Goal: Transaction & Acquisition: Purchase product/service

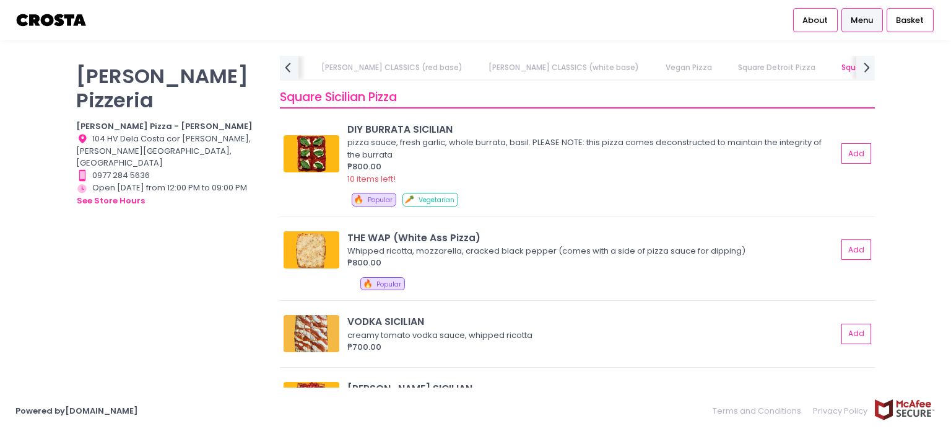
scroll to position [1791, 0]
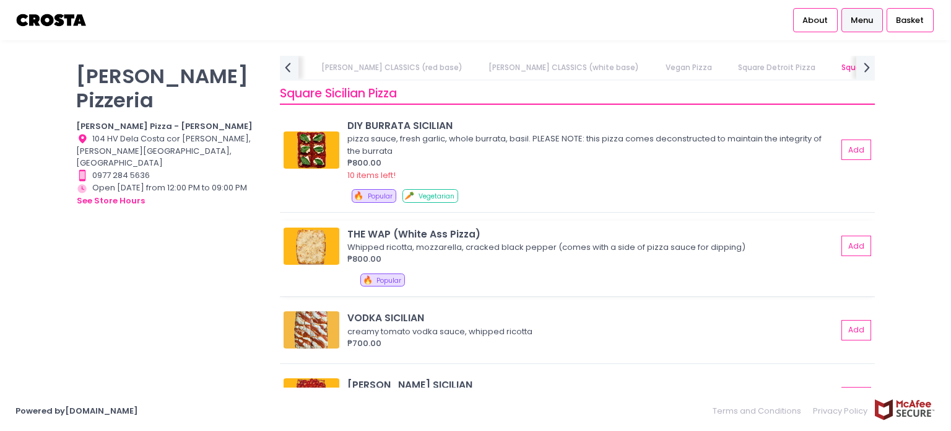
click at [504, 255] on div "₱800.00" at bounding box center [593, 259] width 490 height 12
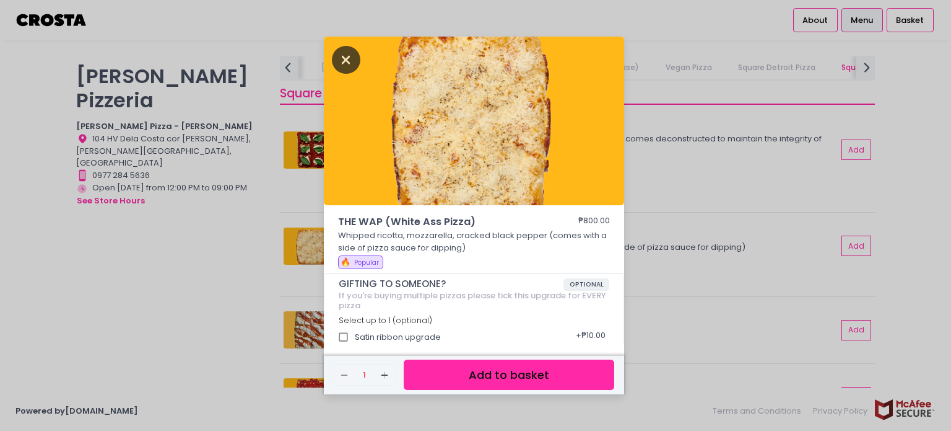
click at [337, 61] on icon "Close" at bounding box center [346, 60] width 28 height 28
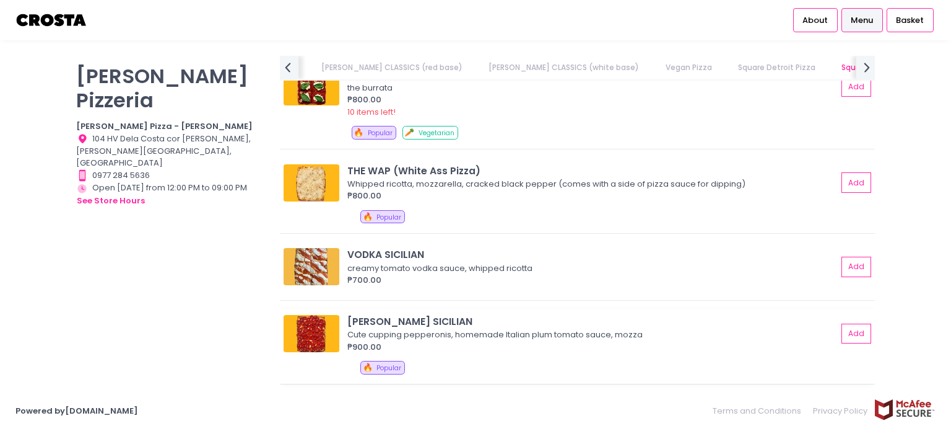
scroll to position [1855, 0]
click at [439, 328] on div "Cute cupping pepperonis, homemade Italian plum tomato sauce, mozza" at bounding box center [591, 334] width 486 height 12
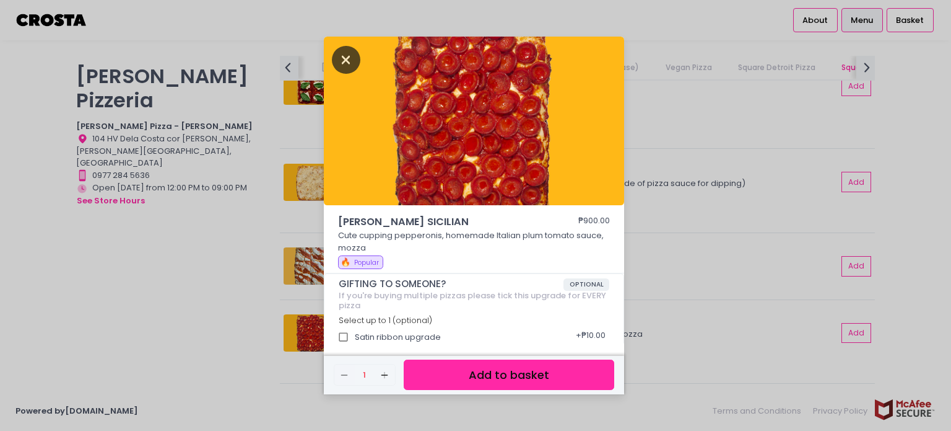
click at [344, 62] on icon "Close" at bounding box center [346, 60] width 28 height 28
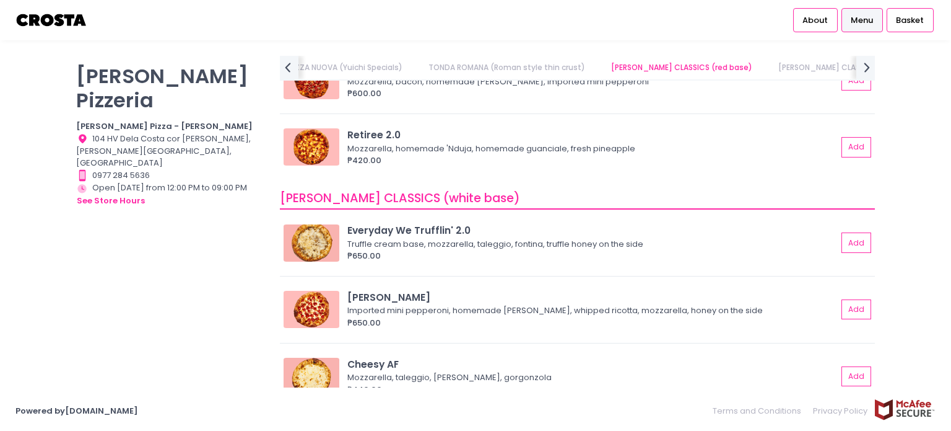
scroll to position [694, 0]
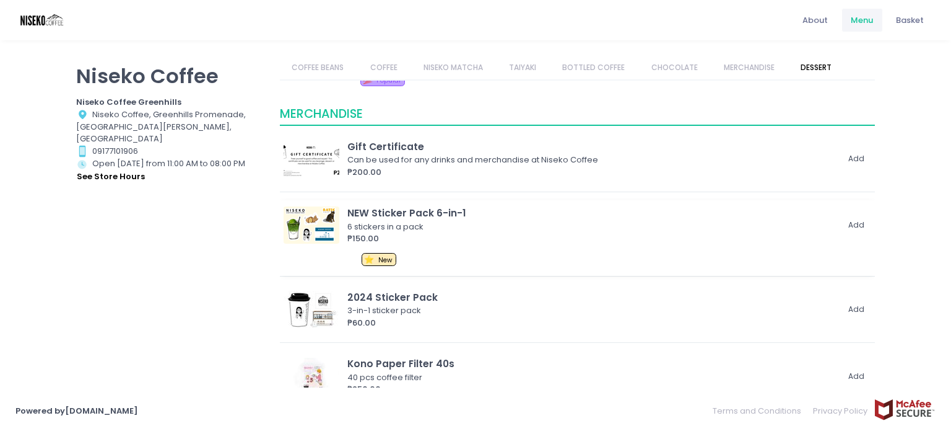
scroll to position [1297, 0]
